Goal: Information Seeking & Learning: Learn about a topic

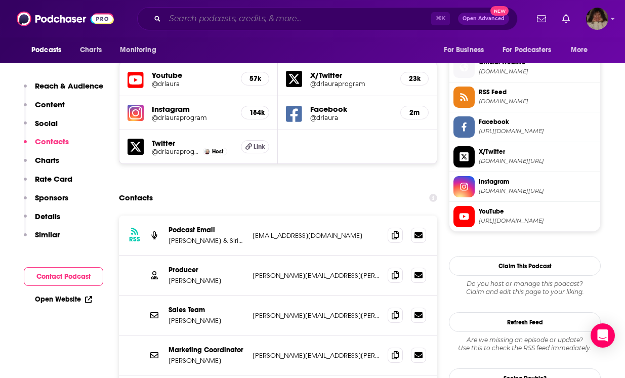
click at [243, 19] on input "Search podcasts, credits, & more..." at bounding box center [298, 19] width 266 height 16
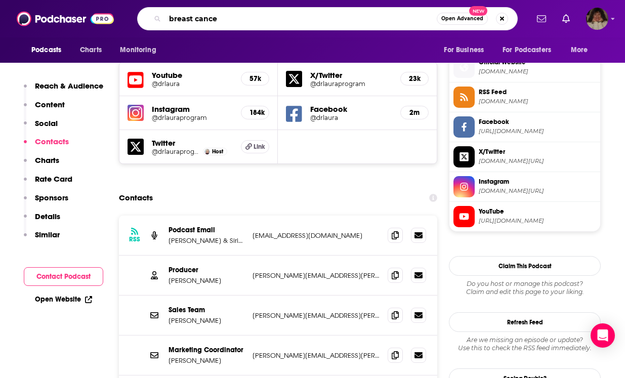
type input "[MEDICAL_DATA]"
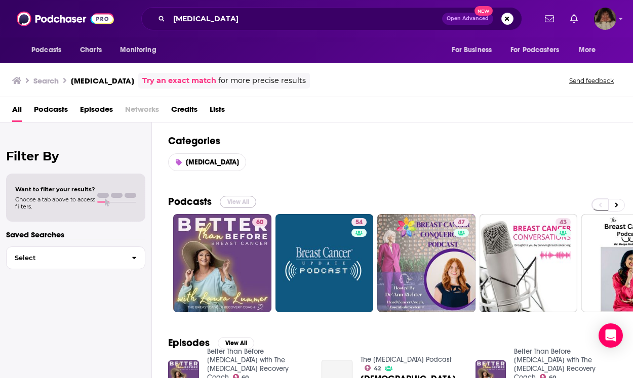
click at [241, 202] on button "View All" at bounding box center [238, 202] width 36 height 12
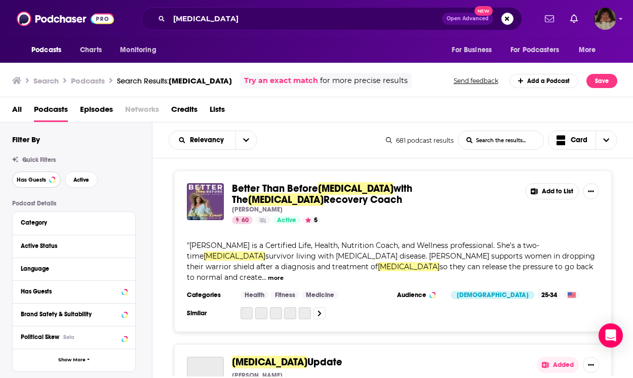
click at [38, 179] on span "Has Guests" at bounding box center [31, 180] width 29 height 6
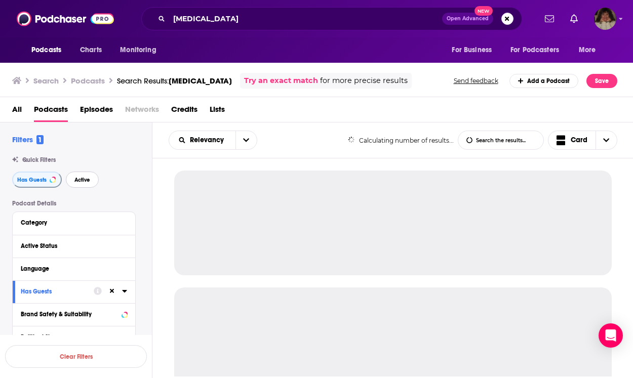
click at [80, 181] on span "Active" at bounding box center [82, 180] width 16 height 6
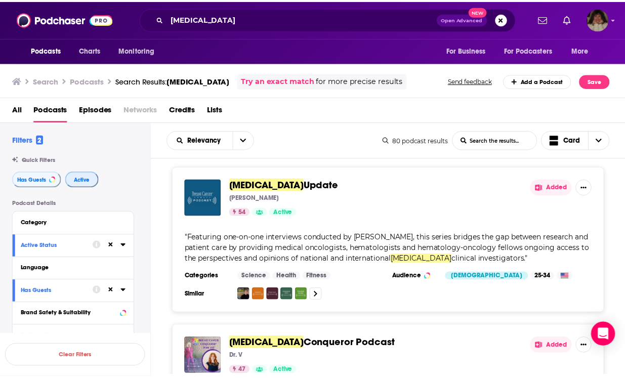
scroll to position [6, 0]
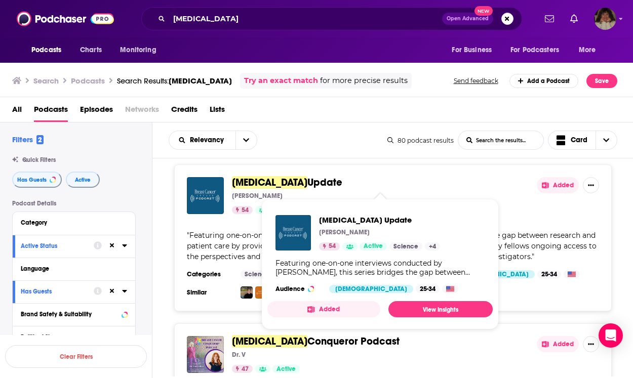
click at [276, 185] on span "[MEDICAL_DATA]" at bounding box center [269, 182] width 75 height 13
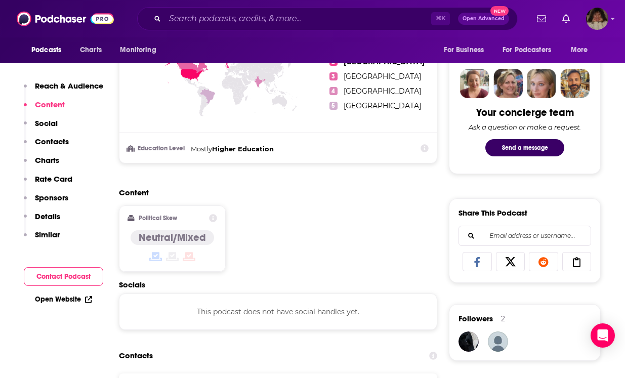
scroll to position [590, 0]
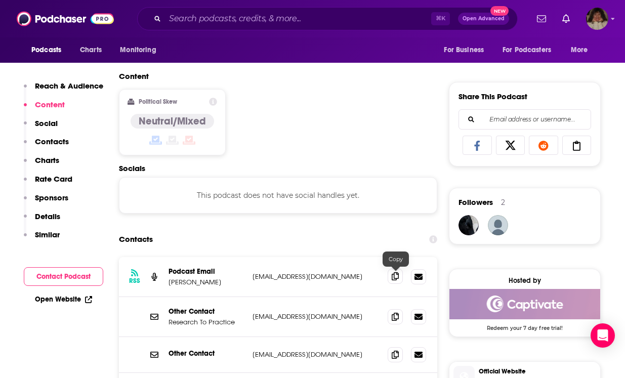
click at [395, 280] on icon at bounding box center [395, 276] width 7 height 8
click at [397, 278] on icon at bounding box center [395, 276] width 7 height 8
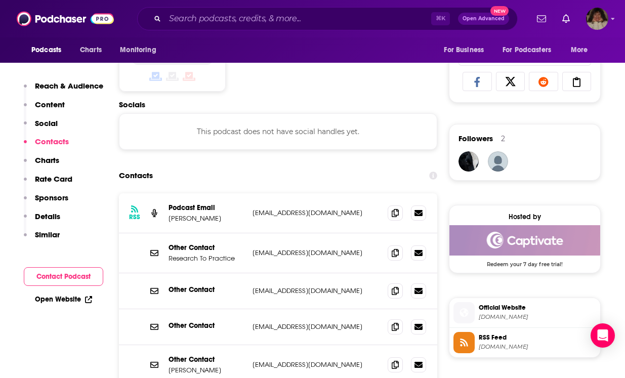
scroll to position [667, 0]
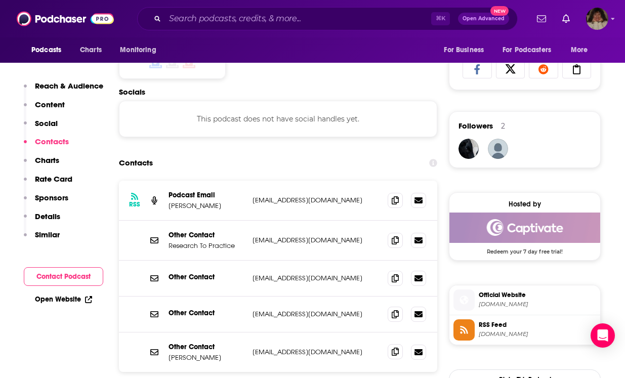
click at [393, 353] on icon at bounding box center [395, 352] width 7 height 8
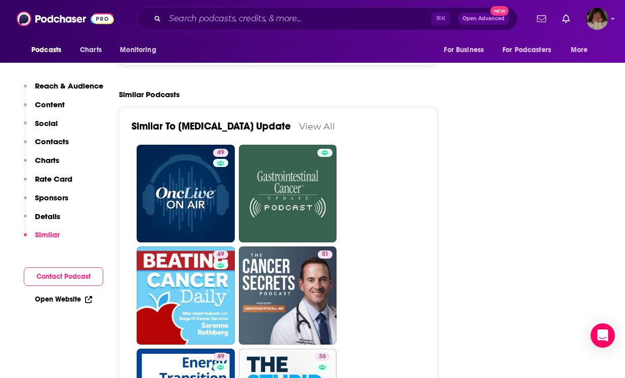
scroll to position [1724, 0]
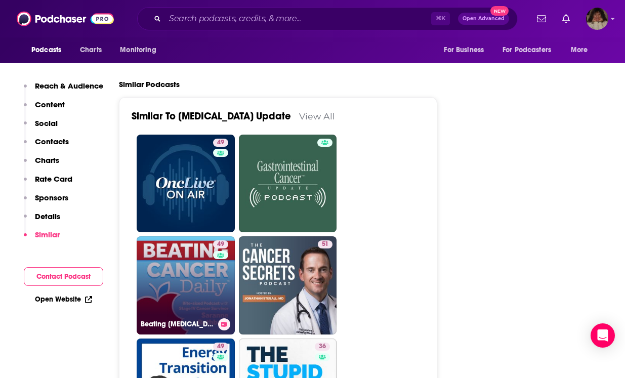
click at [189, 302] on link "49 Beating [MEDICAL_DATA] Daily with [PERSON_NAME] ~ Stage IV [MEDICAL_DATA] Su…" at bounding box center [186, 285] width 98 height 98
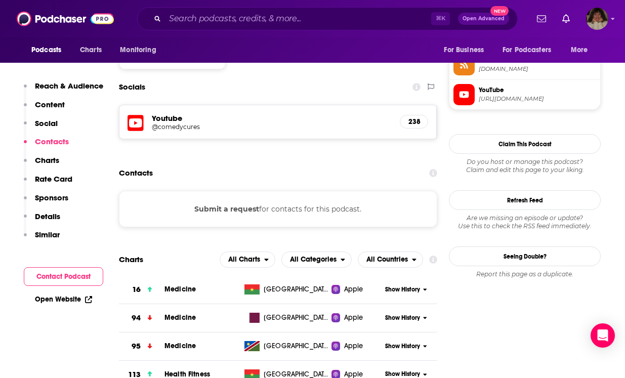
scroll to position [780, 0]
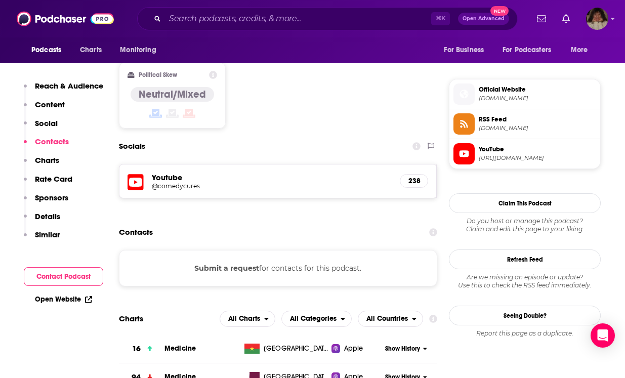
click at [232, 263] on button "Submit a request" at bounding box center [226, 268] width 65 height 11
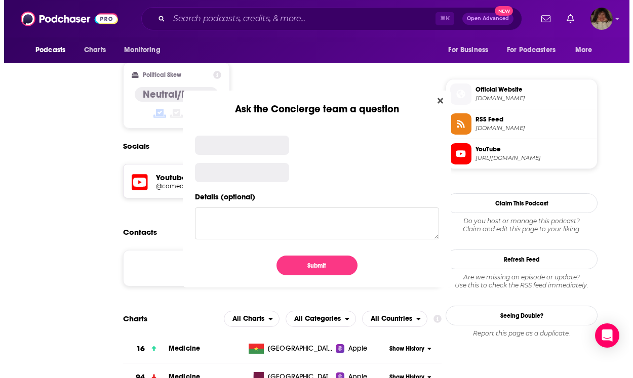
scroll to position [0, 0]
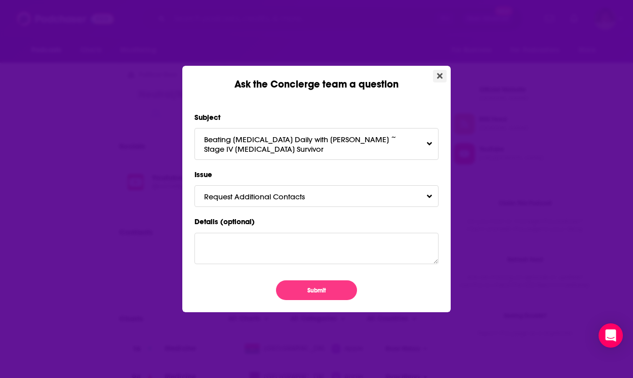
click at [438, 76] on icon "Close" at bounding box center [440, 76] width 6 height 8
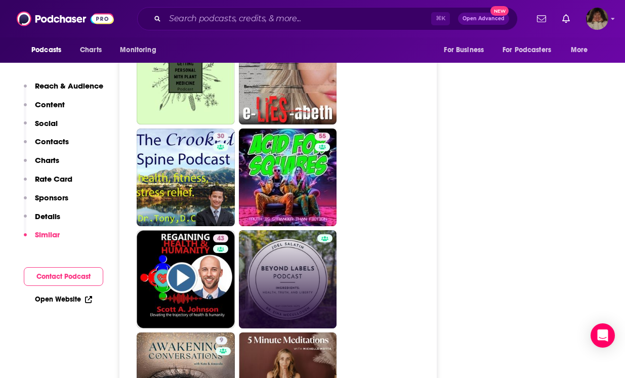
scroll to position [2261, 0]
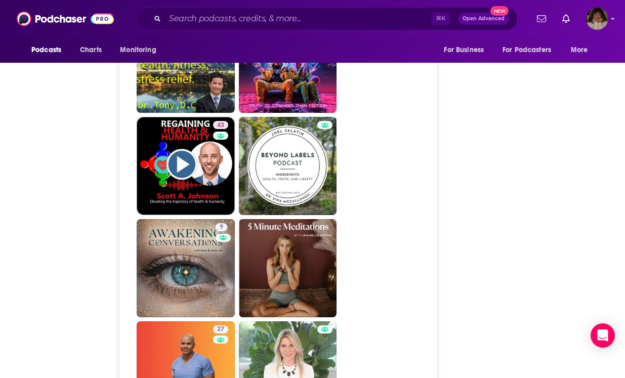
type input "[URL][DOMAIN_NAME][MEDICAL_DATA]"
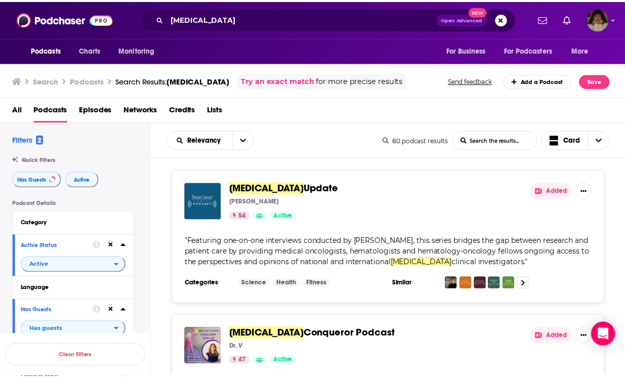
scroll to position [138, 0]
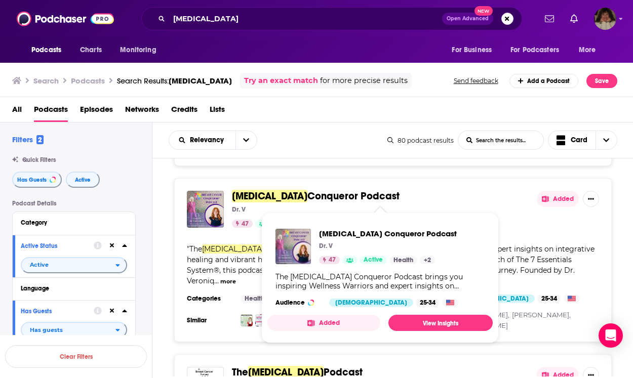
click at [296, 197] on span "[MEDICAL_DATA]" at bounding box center [269, 196] width 75 height 13
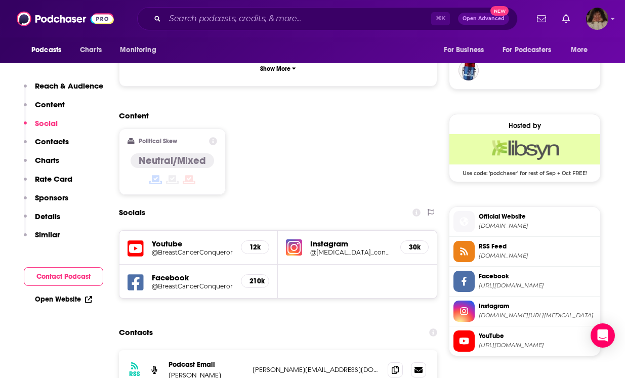
scroll to position [767, 0]
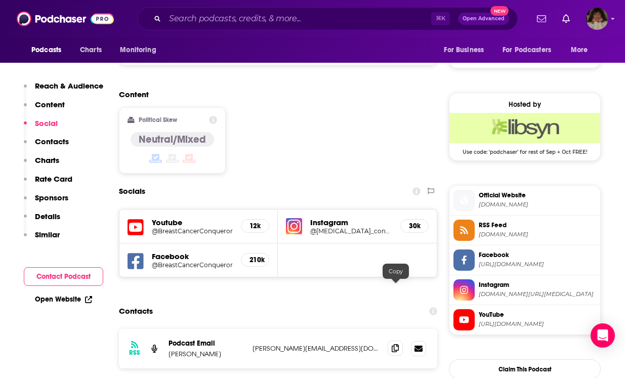
click at [392, 344] on icon at bounding box center [395, 348] width 7 height 8
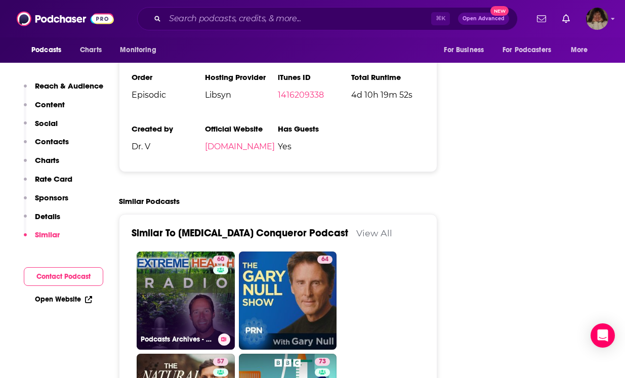
click at [188, 252] on link "60 Podcasts Archives - Extreme Health Radio" at bounding box center [186, 301] width 98 height 98
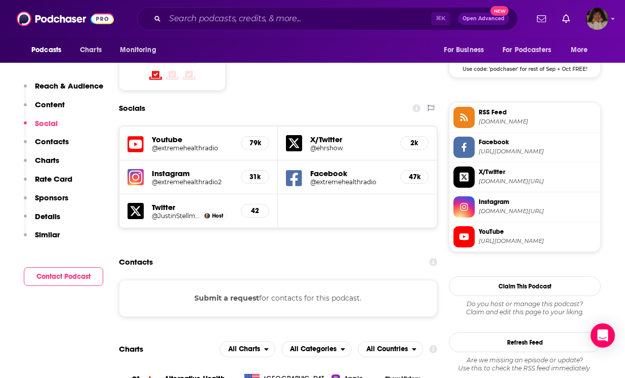
scroll to position [632, 0]
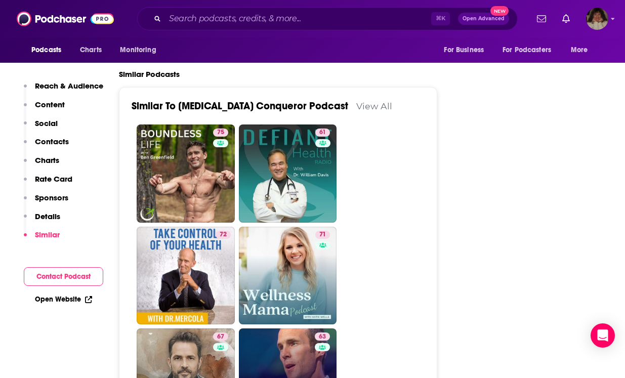
scroll to position [1896, 0]
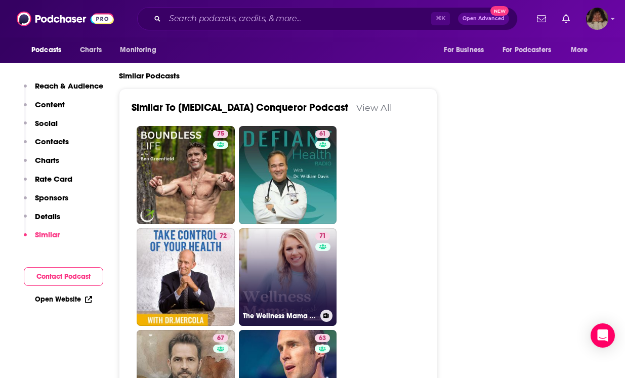
click at [275, 228] on link "71 The Wellness Mama Podcast" at bounding box center [288, 277] width 98 height 98
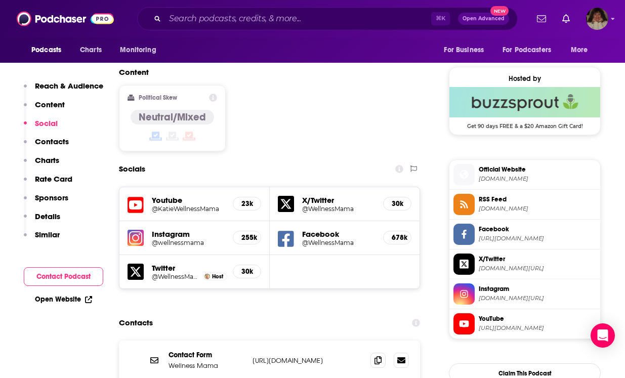
scroll to position [831, 0]
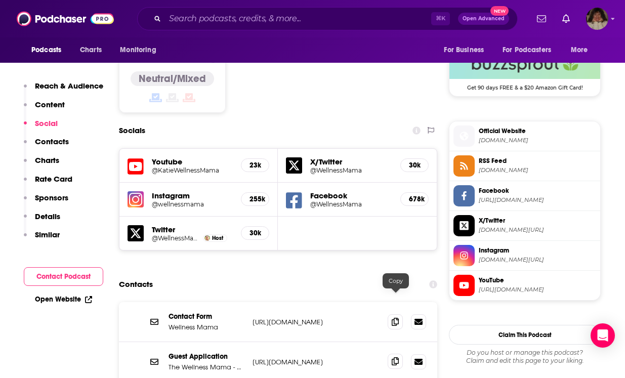
click at [395, 358] on icon at bounding box center [395, 362] width 7 height 8
click at [351, 275] on div "Contacts" at bounding box center [278, 284] width 319 height 19
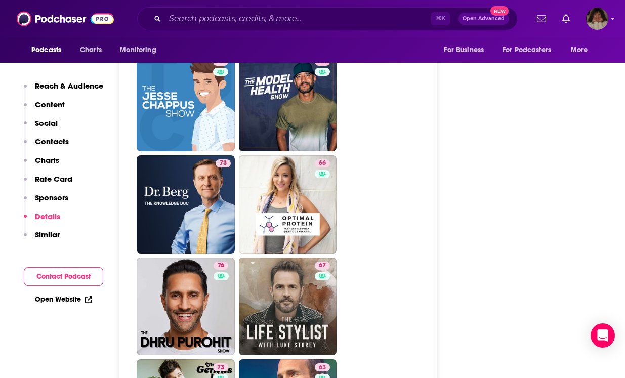
scroll to position [2681, 0]
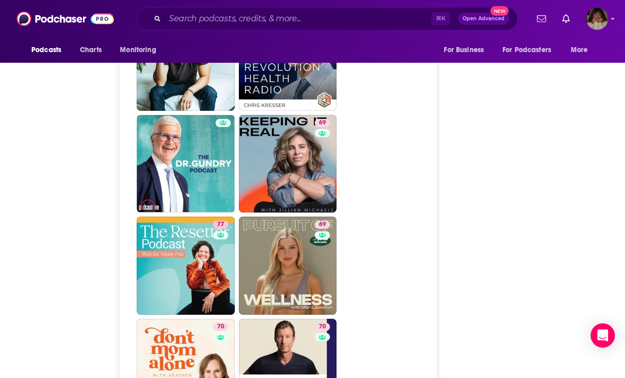
type input "[URL][DOMAIN_NAME][MEDICAL_DATA]"
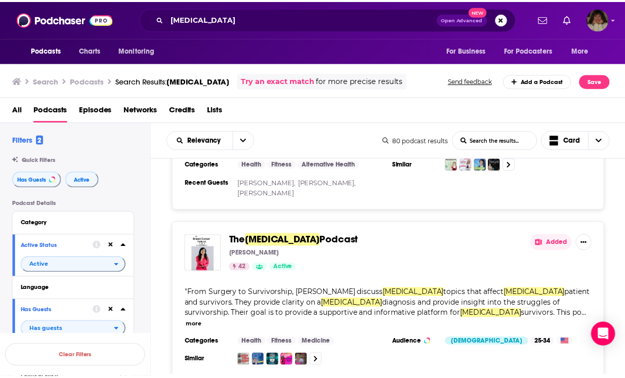
scroll to position [286, 0]
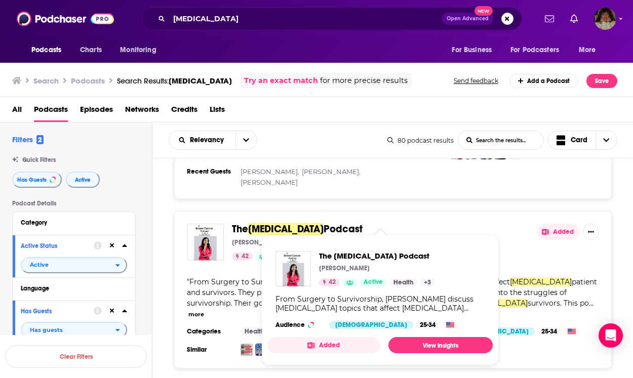
click at [279, 223] on span "[MEDICAL_DATA]" at bounding box center [285, 229] width 75 height 13
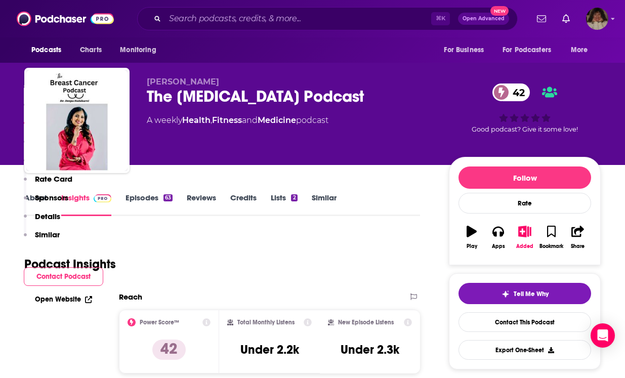
scroll to position [610, 0]
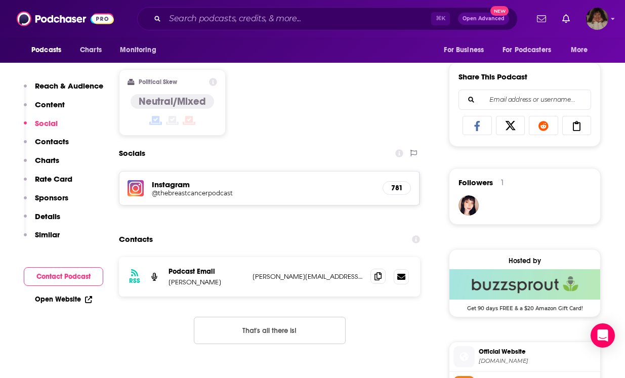
click at [378, 274] on icon at bounding box center [378, 276] width 7 height 8
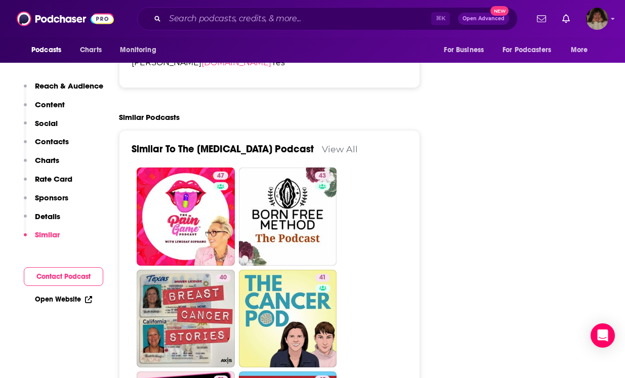
scroll to position [1477, 0]
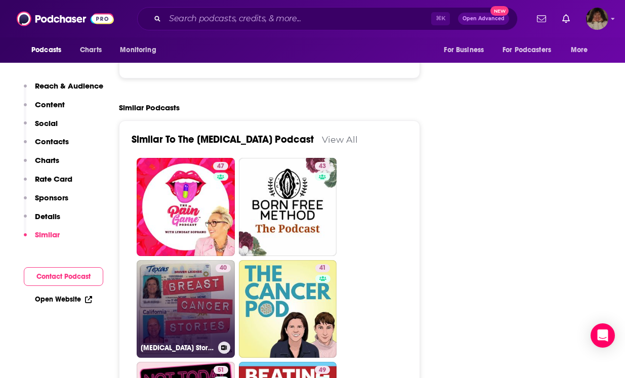
click at [183, 312] on link "40 [MEDICAL_DATA] Stories" at bounding box center [186, 309] width 98 height 98
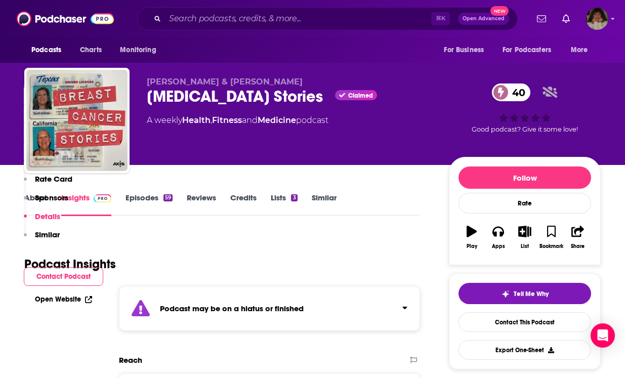
scroll to position [1249, 0]
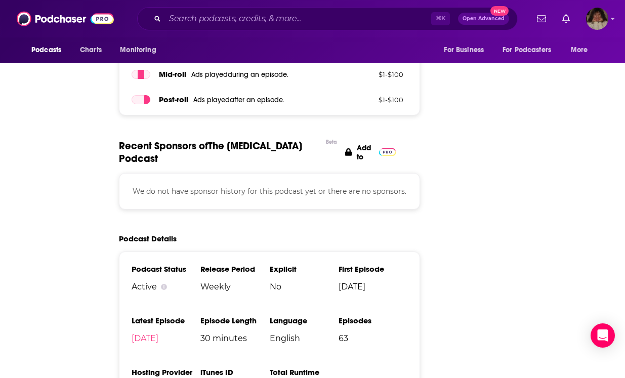
type input "[URL][DOMAIN_NAME][MEDICAL_DATA]"
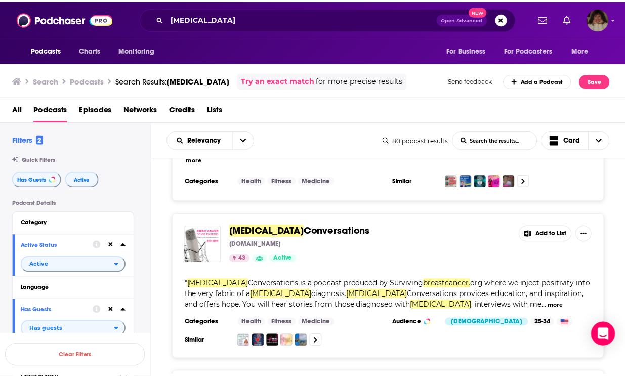
scroll to position [451, 0]
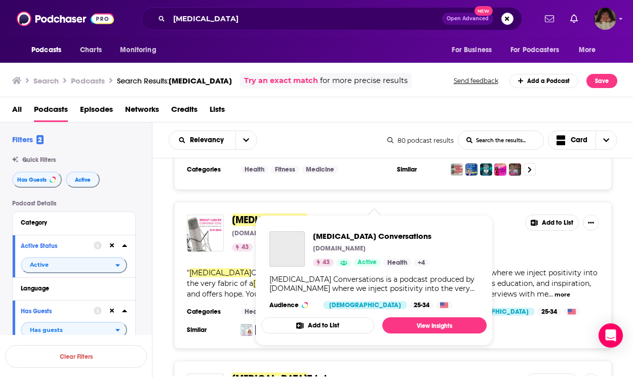
click at [307, 214] on span "Conversations" at bounding box center [340, 220] width 67 height 13
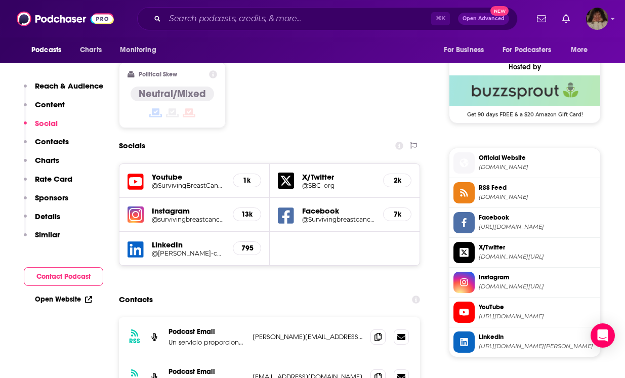
scroll to position [822, 0]
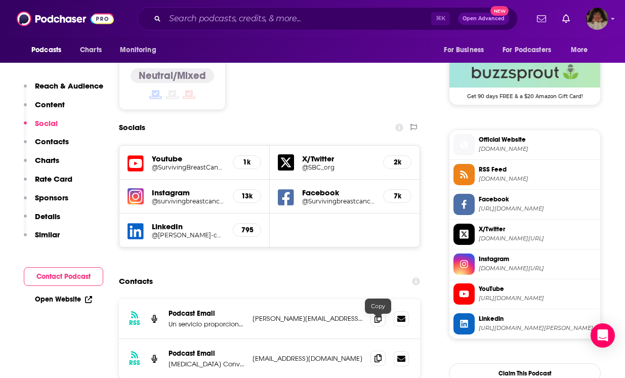
click at [380, 354] on icon at bounding box center [378, 358] width 7 height 8
click at [379, 314] on icon at bounding box center [378, 318] width 7 height 8
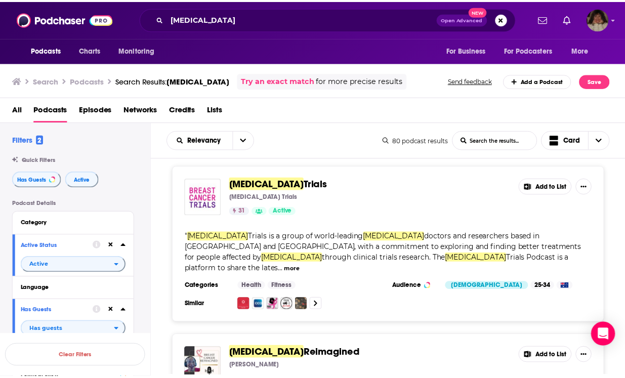
scroll to position [647, 0]
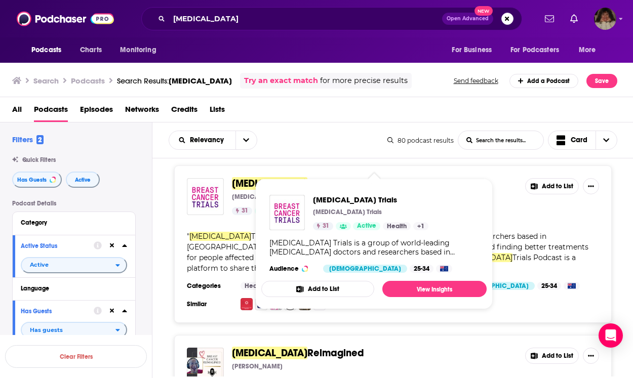
click at [275, 177] on span "[MEDICAL_DATA]" at bounding box center [269, 183] width 75 height 13
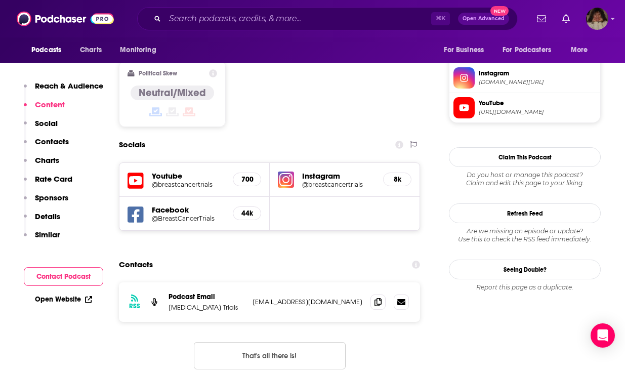
scroll to position [836, 0]
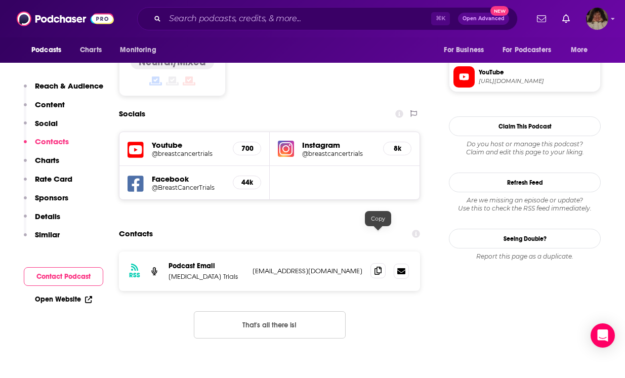
click at [379, 267] on icon at bounding box center [378, 271] width 7 height 8
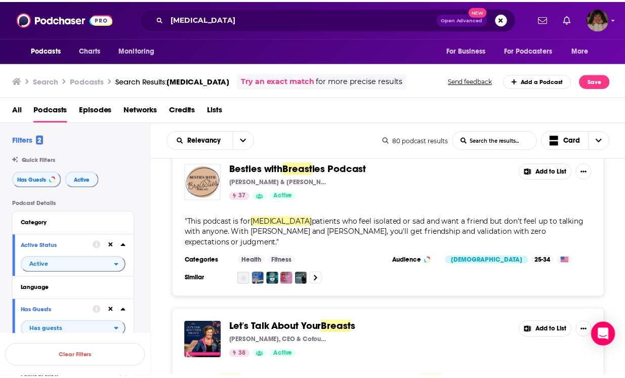
scroll to position [2294, 0]
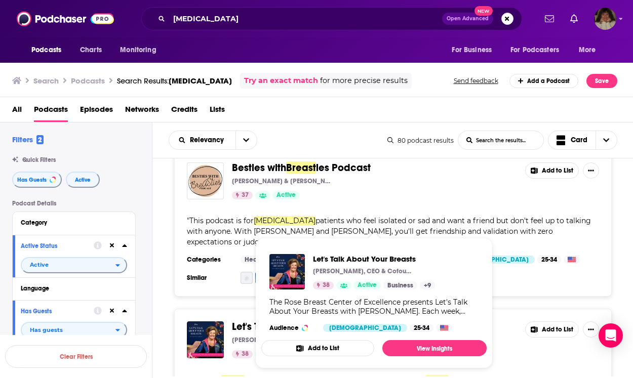
click at [323, 248] on div "Let's Talk About Your Breasts [PERSON_NAME], CEO & Cofounder 38 Active Business…" at bounding box center [373, 293] width 225 height 94
click at [244, 321] on span "Let's Talk About Your" at bounding box center [278, 327] width 93 height 13
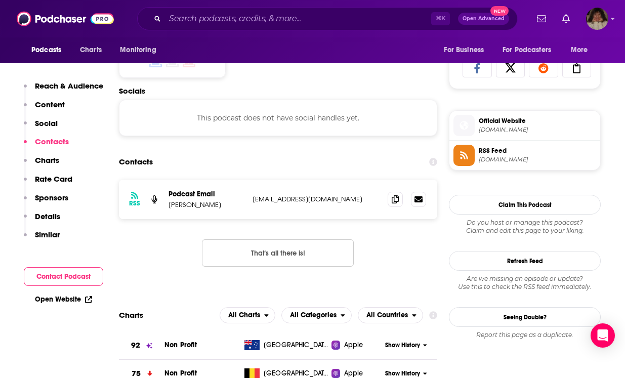
scroll to position [674, 0]
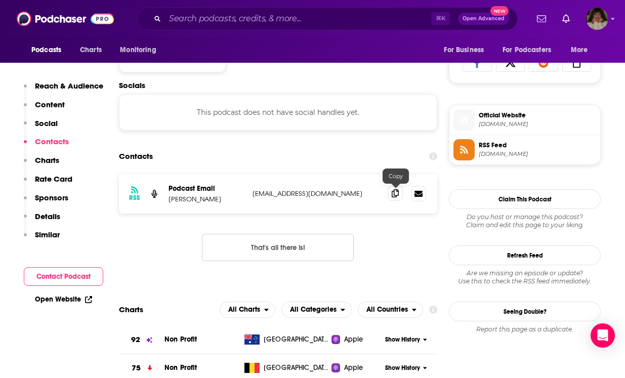
click at [395, 194] on icon at bounding box center [395, 193] width 7 height 8
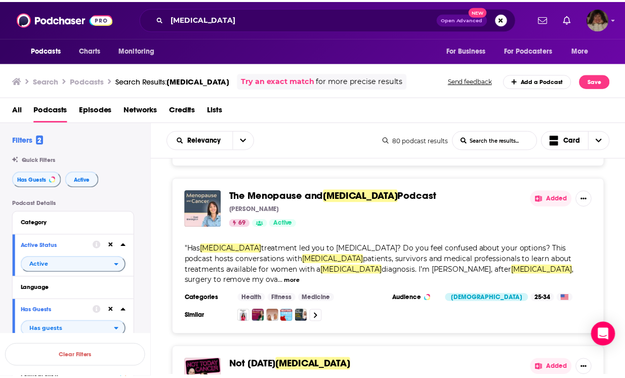
scroll to position [2753, 0]
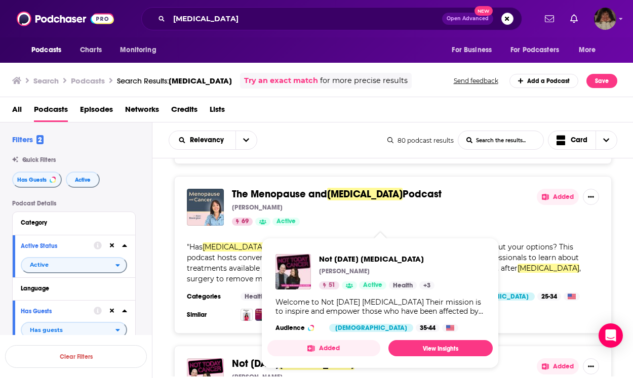
click at [274, 258] on div "Not [DATE] [MEDICAL_DATA] [PERSON_NAME] 51 Active Health + 3 Welcome to Not [DA…" at bounding box center [379, 293] width 225 height 94
click at [242, 358] on span "Not [DATE]" at bounding box center [255, 364] width 47 height 13
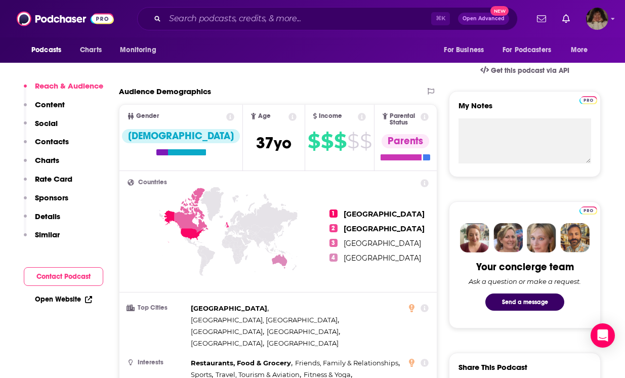
scroll to position [746, 0]
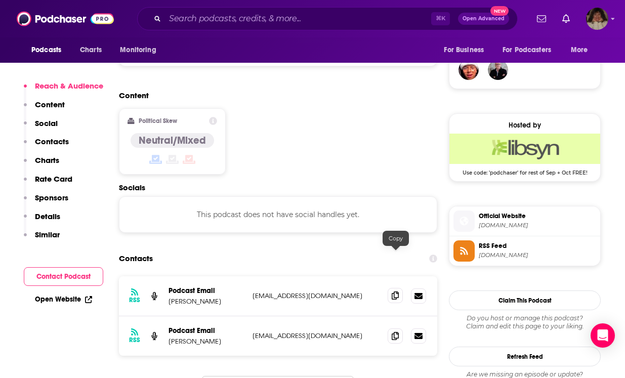
click at [399, 292] on icon at bounding box center [395, 296] width 7 height 8
click at [395, 332] on icon at bounding box center [395, 336] width 7 height 8
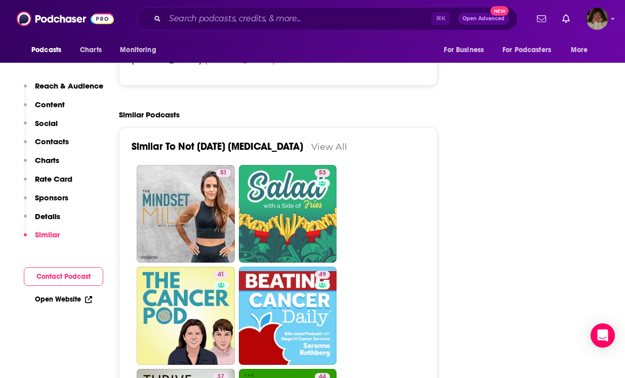
scroll to position [1844, 0]
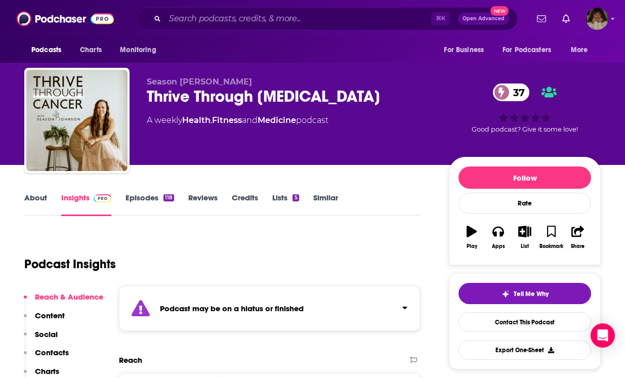
scroll to position [7, 0]
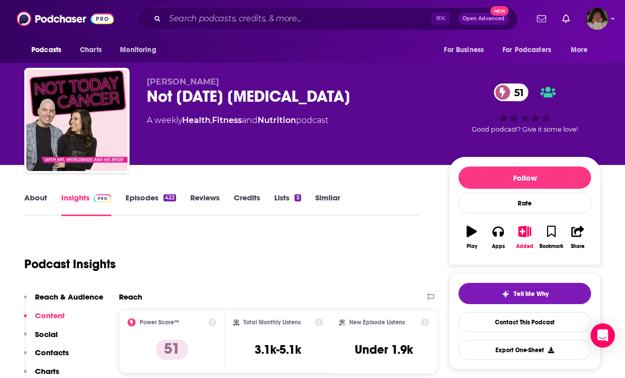
type input "[URL][DOMAIN_NAME][DATE][MEDICAL_DATA]"
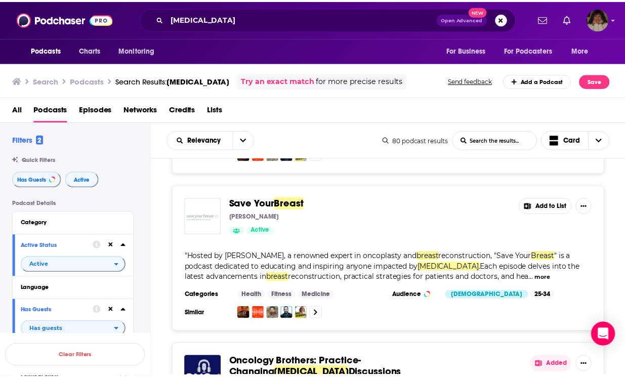
scroll to position [3252, 0]
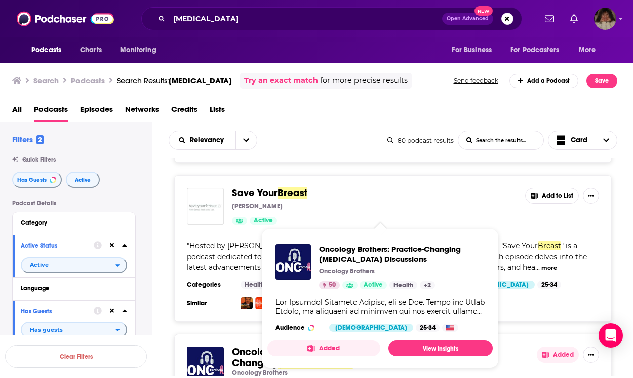
click at [245, 346] on span "Oncology Brothers: Practice-Changing" at bounding box center [299, 358] width 134 height 24
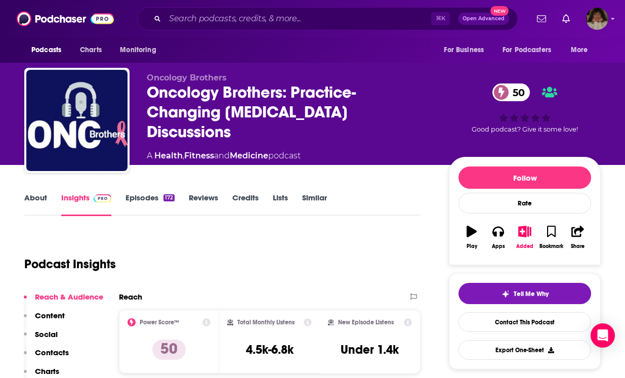
click at [39, 196] on link "About" at bounding box center [35, 204] width 23 height 23
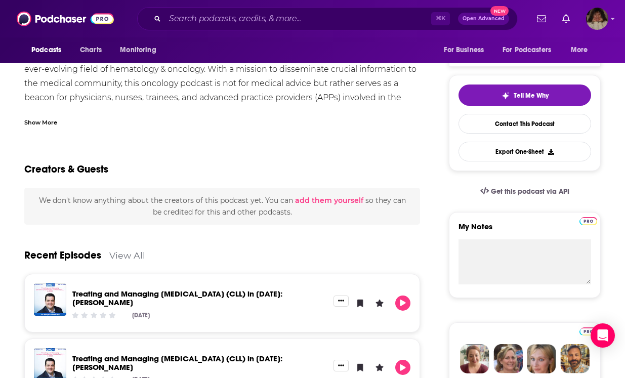
scroll to position [106, 0]
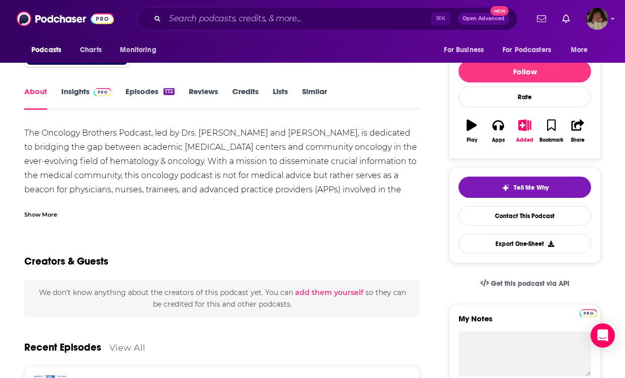
click at [87, 90] on link "Insights" at bounding box center [86, 98] width 50 height 23
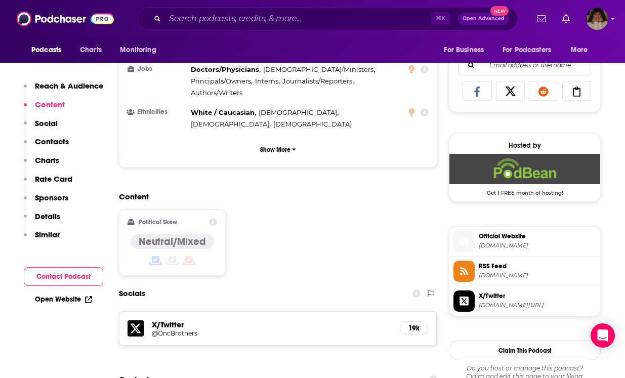
scroll to position [773, 0]
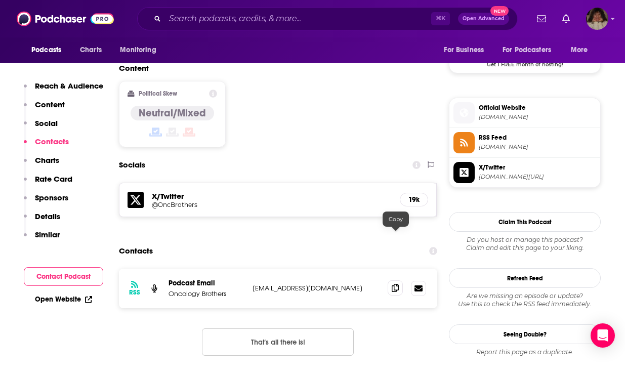
click at [395, 284] on icon at bounding box center [395, 288] width 7 height 8
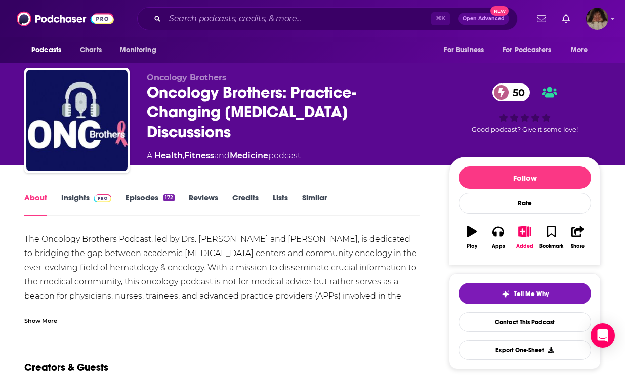
click at [81, 195] on link "Insights" at bounding box center [86, 204] width 50 height 23
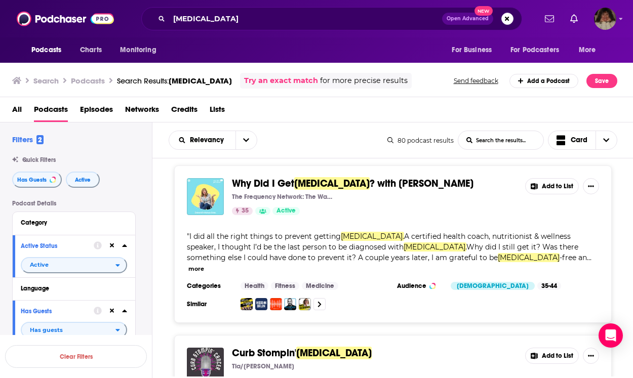
scroll to position [3720, 0]
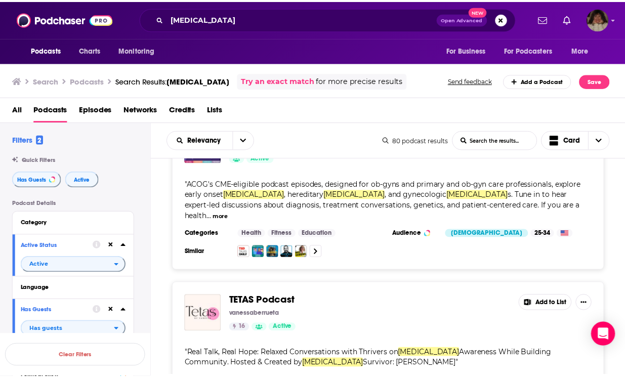
scroll to position [4581, 0]
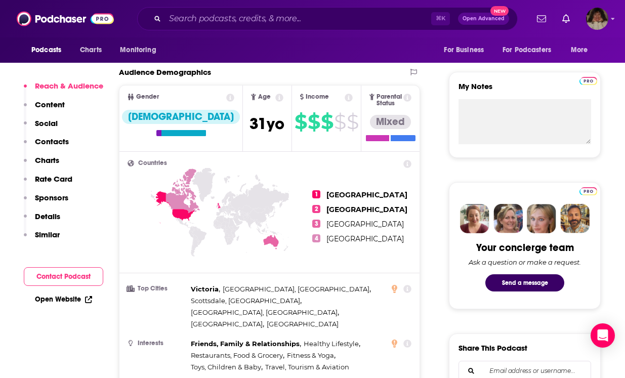
scroll to position [602, 0]
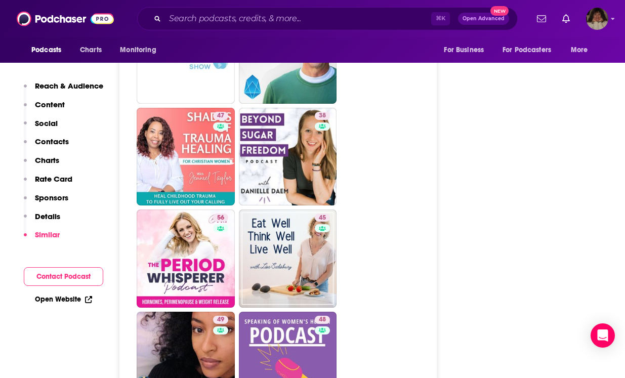
scroll to position [2002, 0]
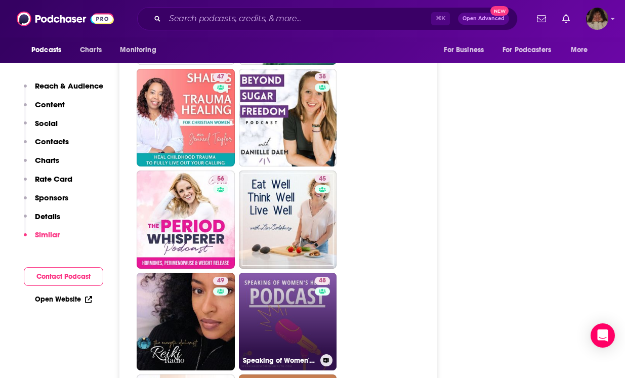
click at [291, 298] on link "48 Speaking of Women's Health" at bounding box center [288, 322] width 98 height 98
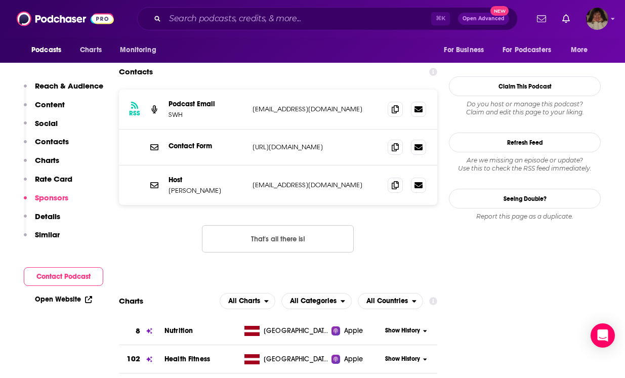
scroll to position [804, 0]
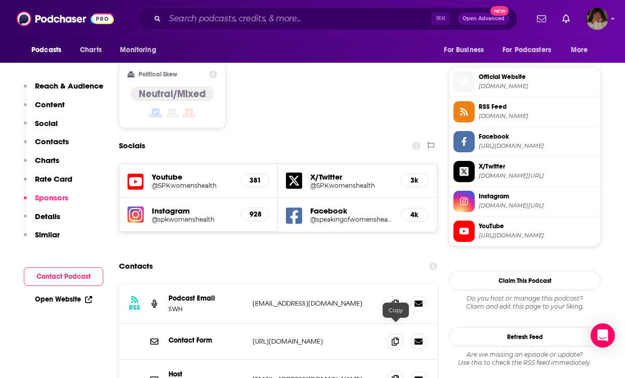
click at [394, 375] on icon at bounding box center [395, 379] width 7 height 8
click at [395, 299] on icon at bounding box center [395, 303] width 7 height 8
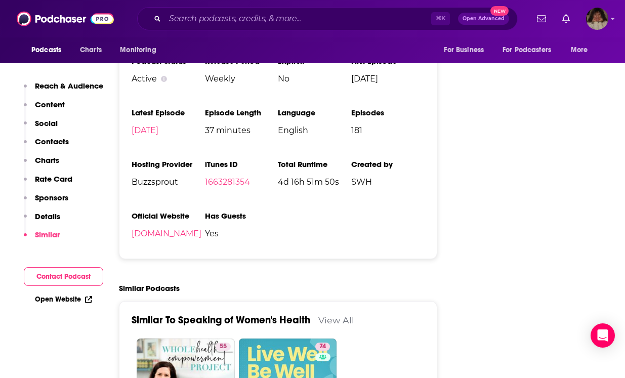
scroll to position [1777, 0]
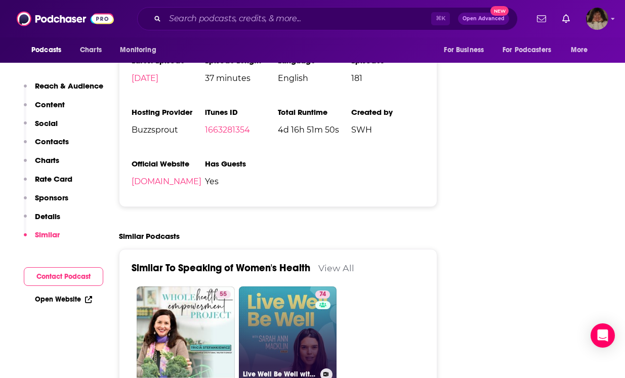
click at [273, 296] on link "74 Live Well Be Well with [PERSON_NAME] [PERSON_NAME] | Health, Lifestyle, Nutr…" at bounding box center [288, 336] width 98 height 98
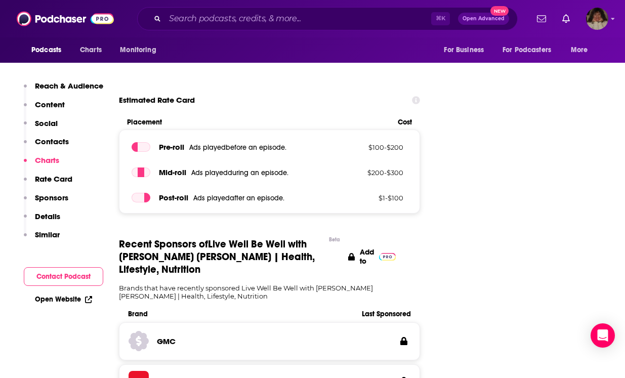
scroll to position [822, 0]
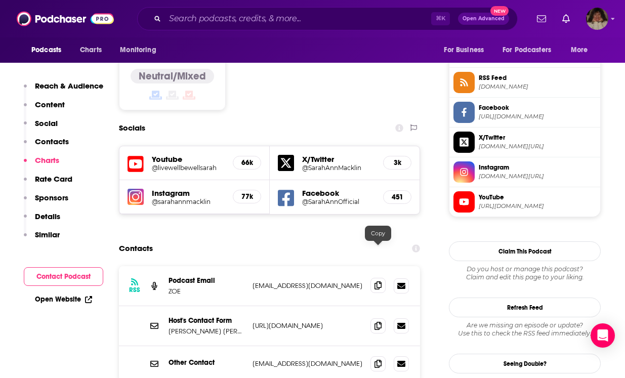
click at [381, 282] on icon at bounding box center [378, 286] width 7 height 8
click at [377, 360] on icon at bounding box center [378, 364] width 7 height 8
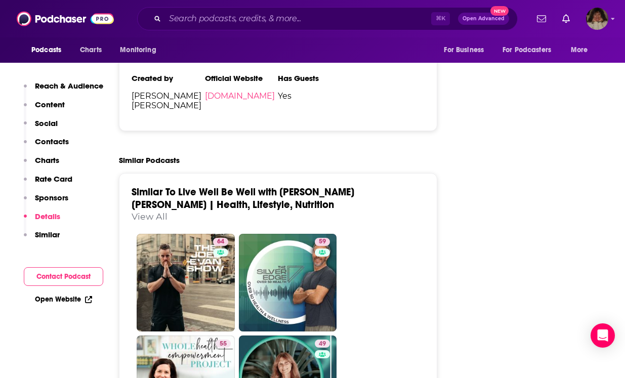
scroll to position [2215, 0]
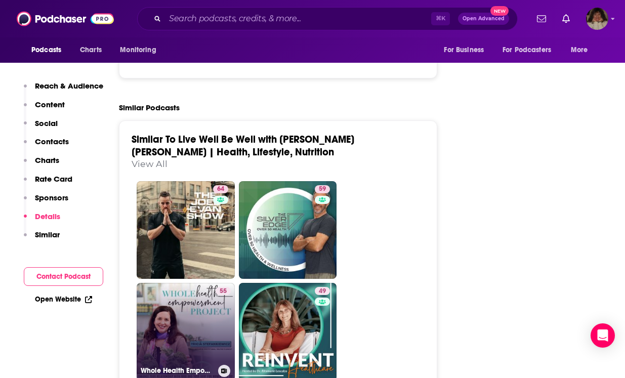
click at [187, 283] on link "55 Whole Health Empowerment Project- healthy eating, weight loss after 40, weig…" at bounding box center [186, 332] width 98 height 98
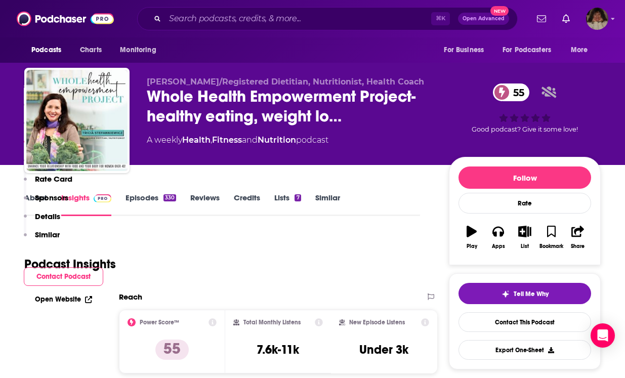
scroll to position [838, 0]
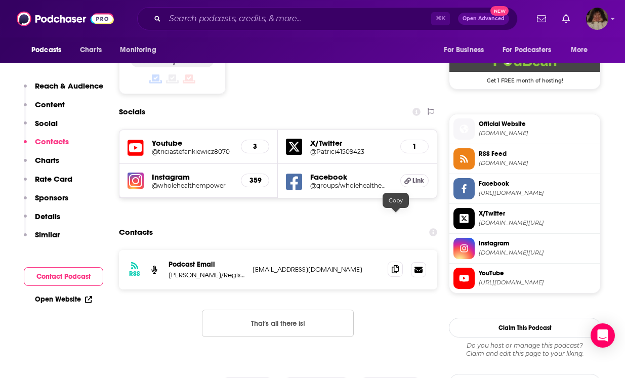
click at [394, 265] on icon at bounding box center [395, 269] width 7 height 8
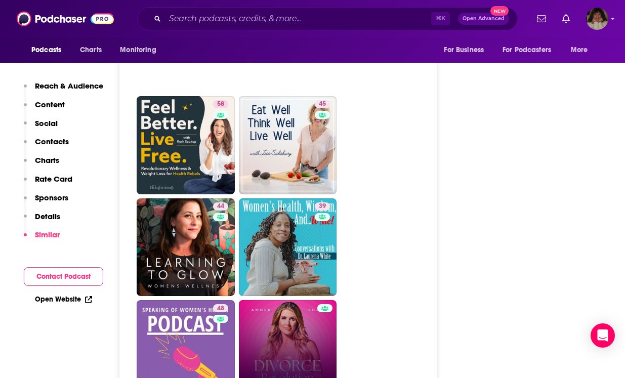
scroll to position [2850, 0]
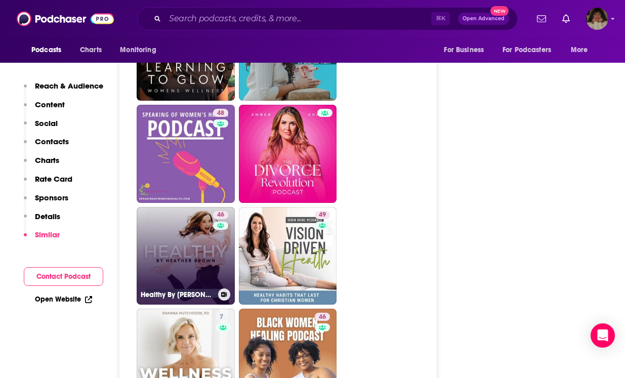
click at [197, 207] on link "46 Healthy By [PERSON_NAME]" at bounding box center [186, 256] width 98 height 98
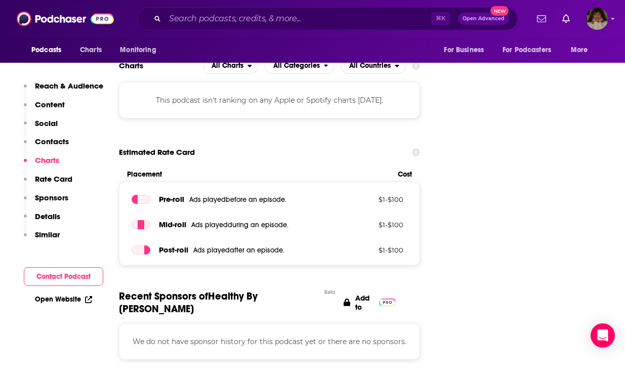
scroll to position [978, 0]
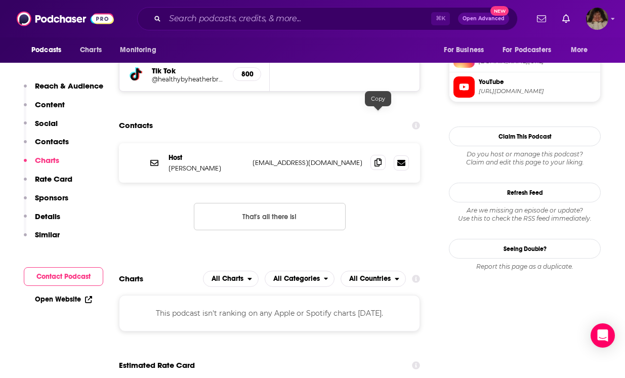
click at [380, 159] on icon at bounding box center [378, 163] width 7 height 8
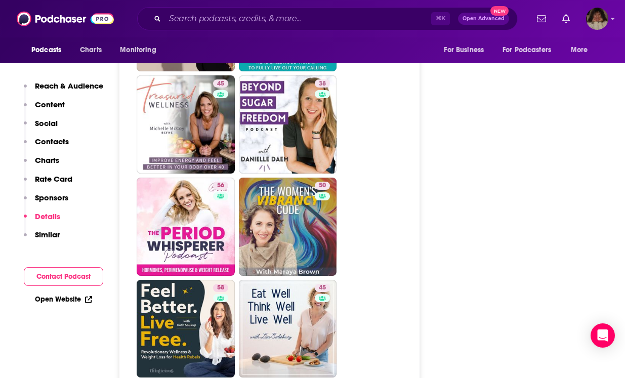
scroll to position [2096, 0]
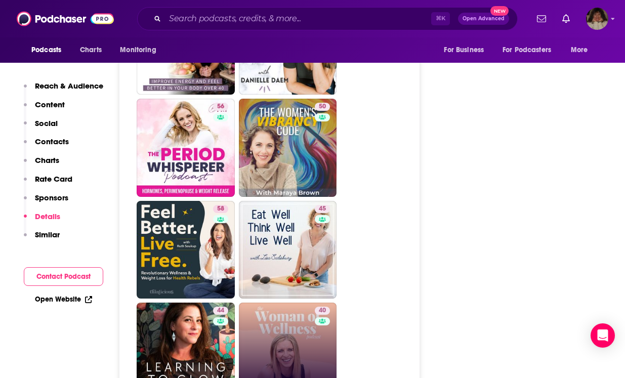
click at [288, 309] on link "40 The Woman of Wellness Podcast" at bounding box center [288, 352] width 98 height 98
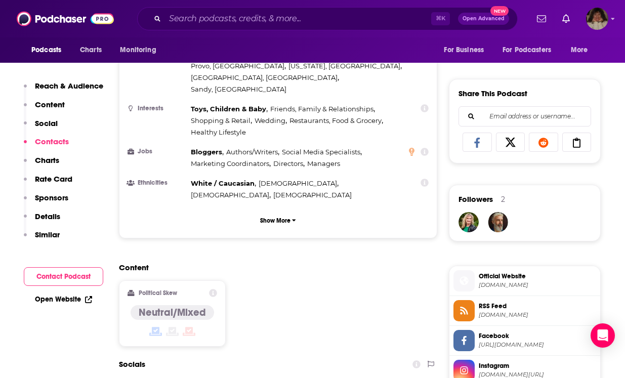
scroll to position [868, 0]
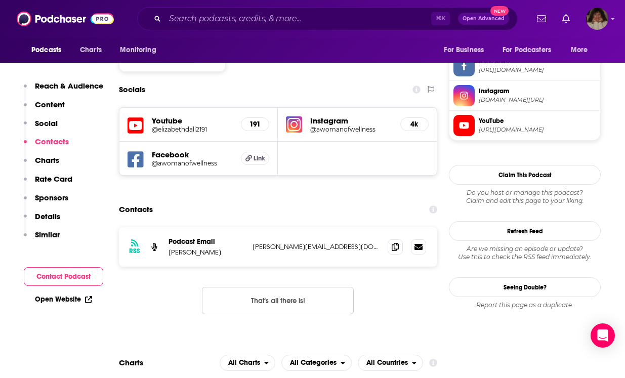
click at [386, 227] on div "RSS Podcast Email [PERSON_NAME] [PERSON_NAME][EMAIL_ADDRESS][DOMAIN_NAME] [PERS…" at bounding box center [278, 246] width 319 height 39
click at [393, 243] on icon at bounding box center [395, 247] width 7 height 8
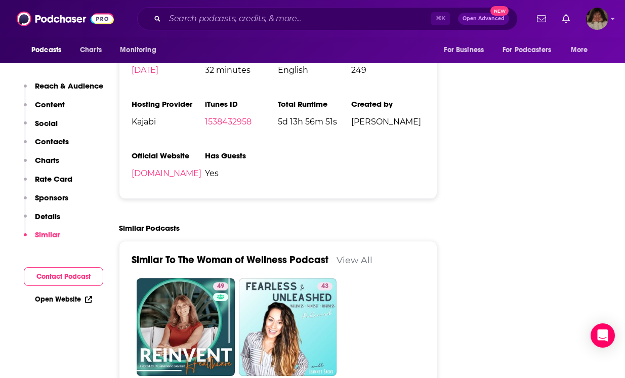
scroll to position [1637, 0]
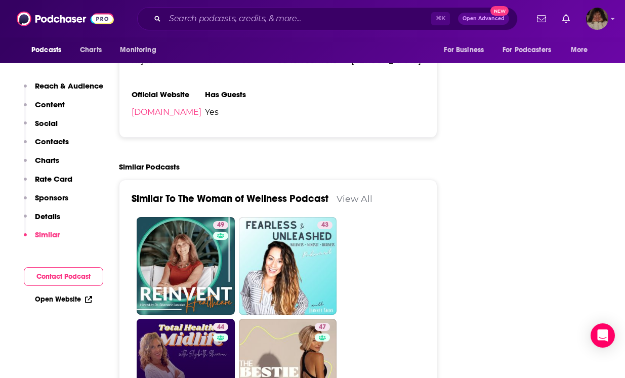
click at [182, 319] on link "44 Total Health in [GEOGRAPHIC_DATA] with [PERSON_NAME]" at bounding box center [186, 368] width 98 height 98
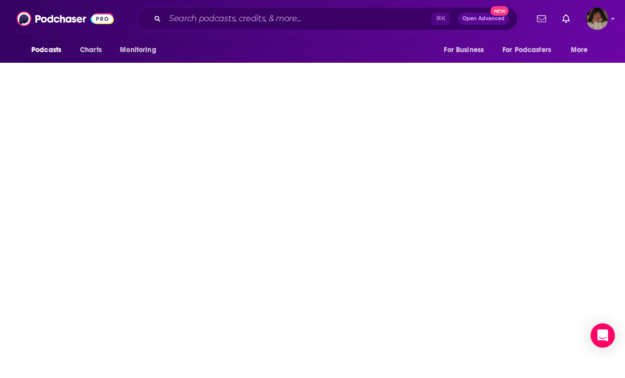
type input "[URL][DOMAIN_NAME]"
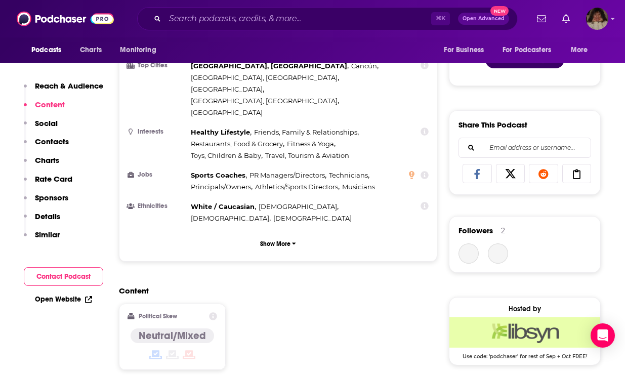
scroll to position [839, 0]
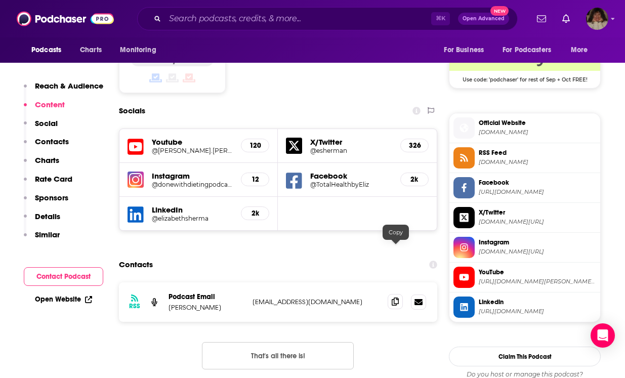
click at [392, 298] on icon at bounding box center [395, 302] width 7 height 8
